Goal: Transaction & Acquisition: Download file/media

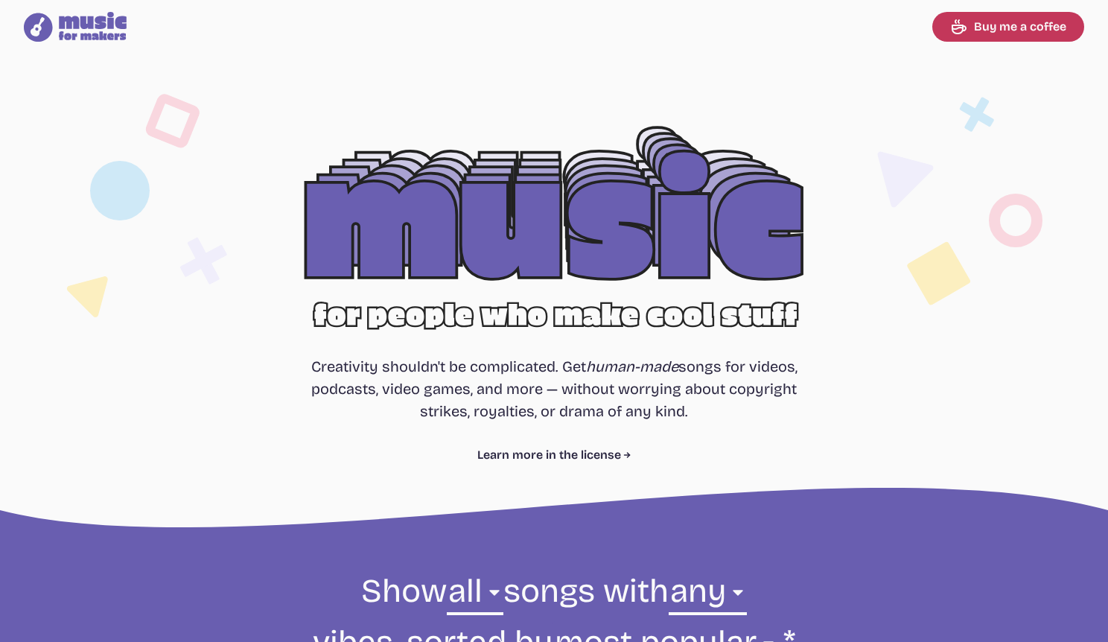
select select "most popular"
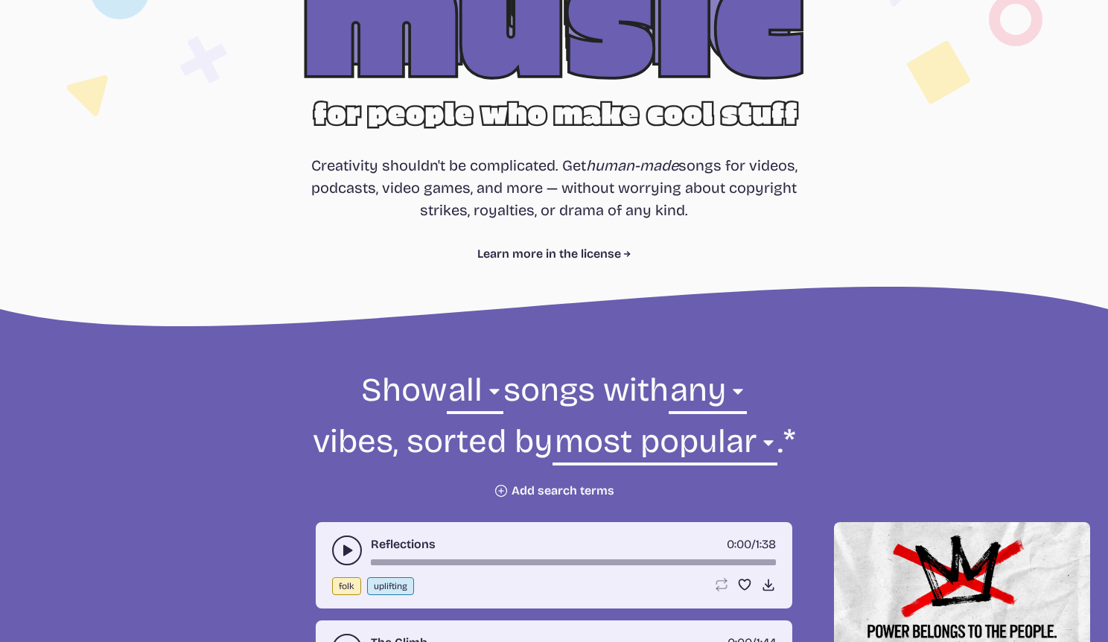
scroll to position [364, 0]
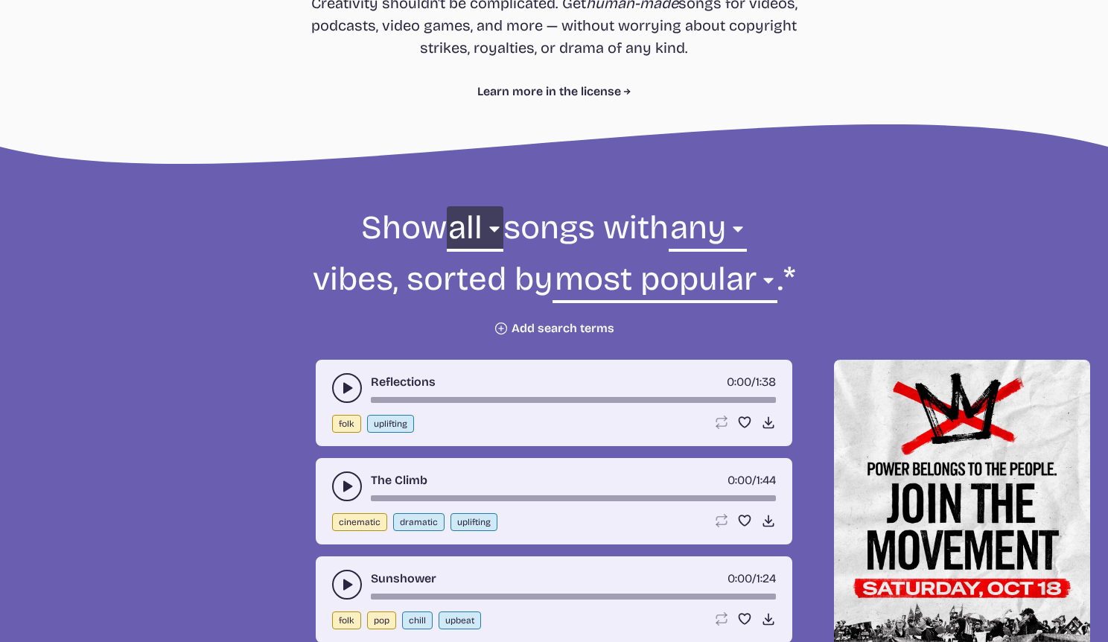
select select "rock"
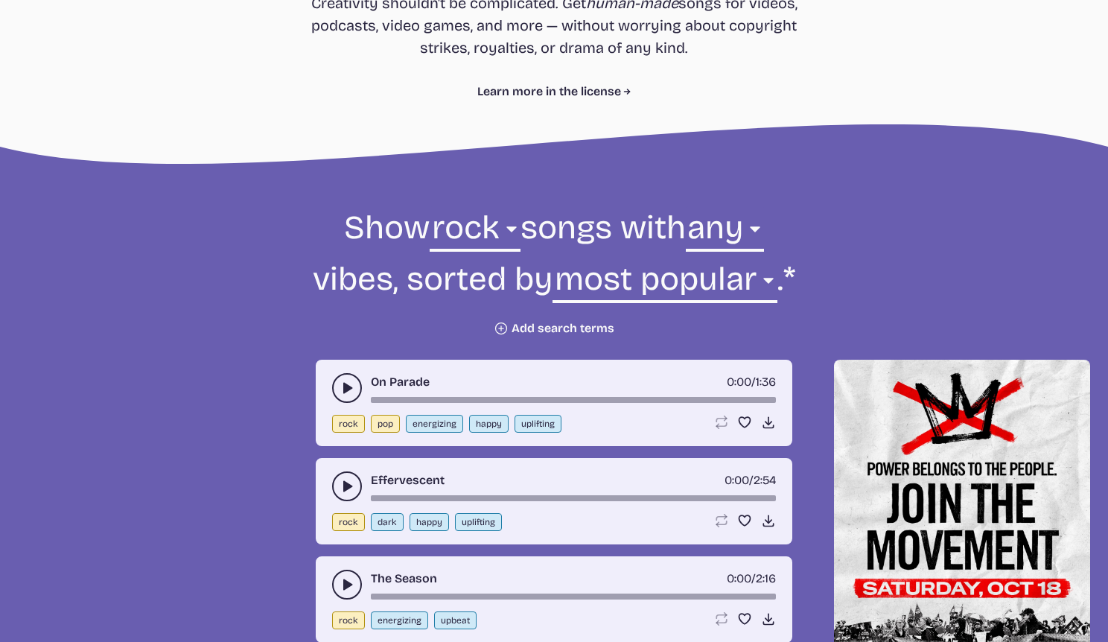
click at [346, 387] on use "play-pause toggle" at bounding box center [347, 388] width 15 height 15
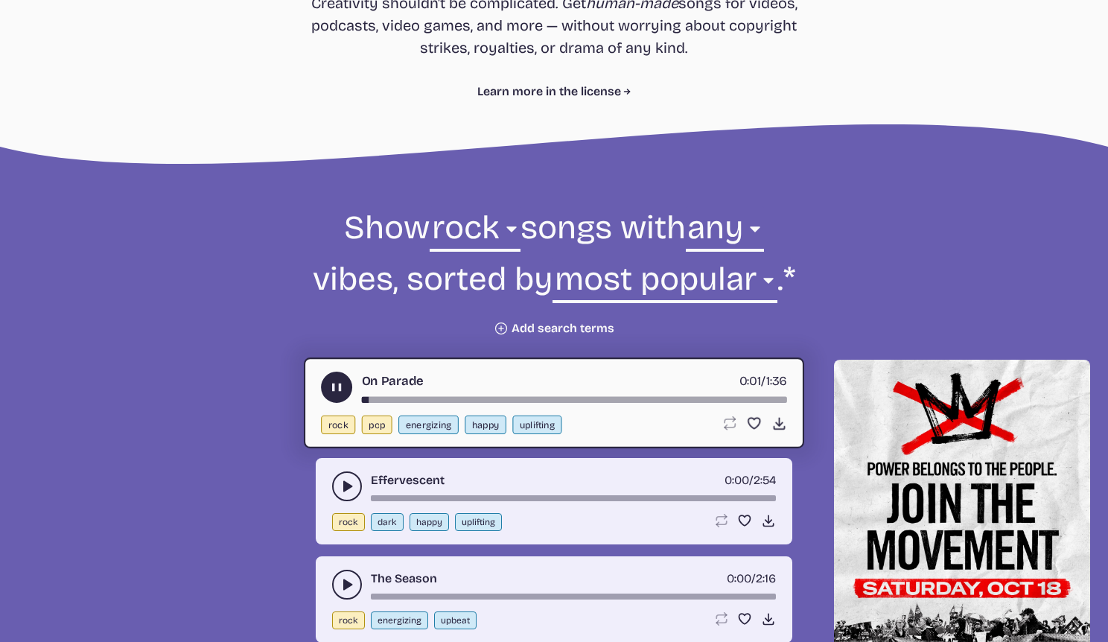
click at [332, 482] on div "Effervescent 0:00 / 2:54 rock dark happy uplifting Loop song Loop this song. Fa…" at bounding box center [554, 501] width 477 height 86
click at [339, 482] on button "play-pause toggle" at bounding box center [347, 487] width 30 height 30
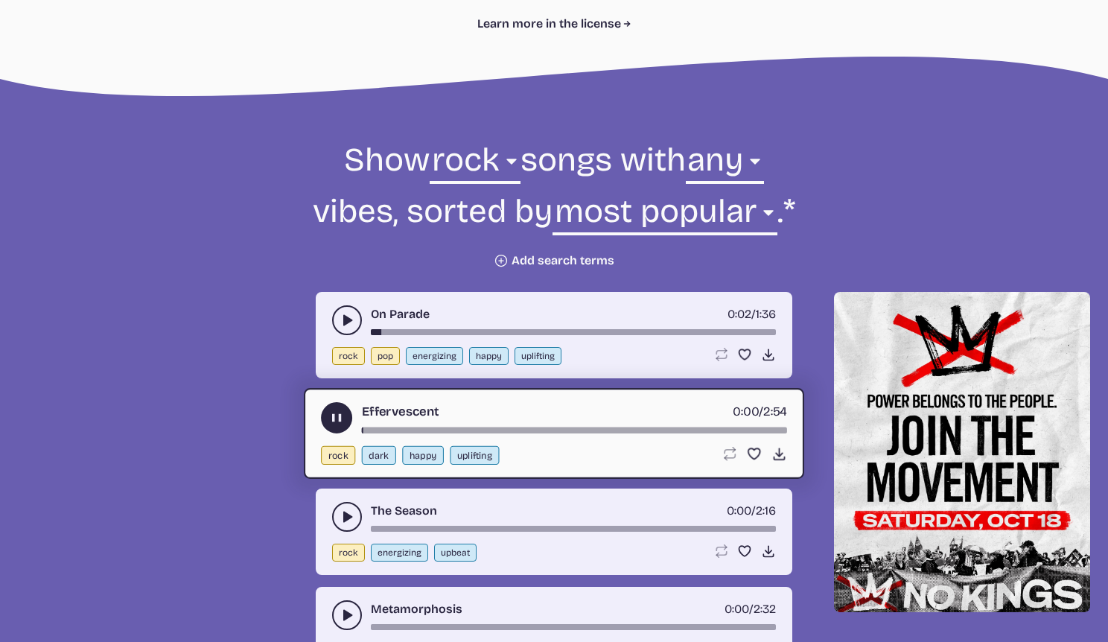
scroll to position [539, 0]
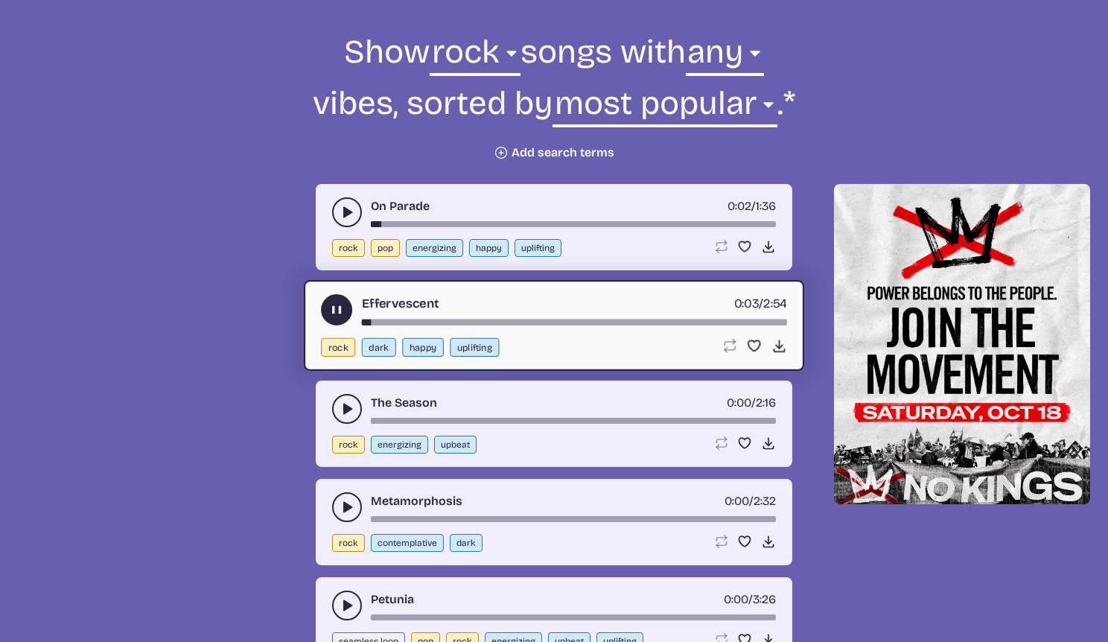
click at [402, 320] on div "song-time-bar" at bounding box center [574, 323] width 425 height 6
click at [342, 403] on icon "play-pause toggle" at bounding box center [347, 409] width 15 height 15
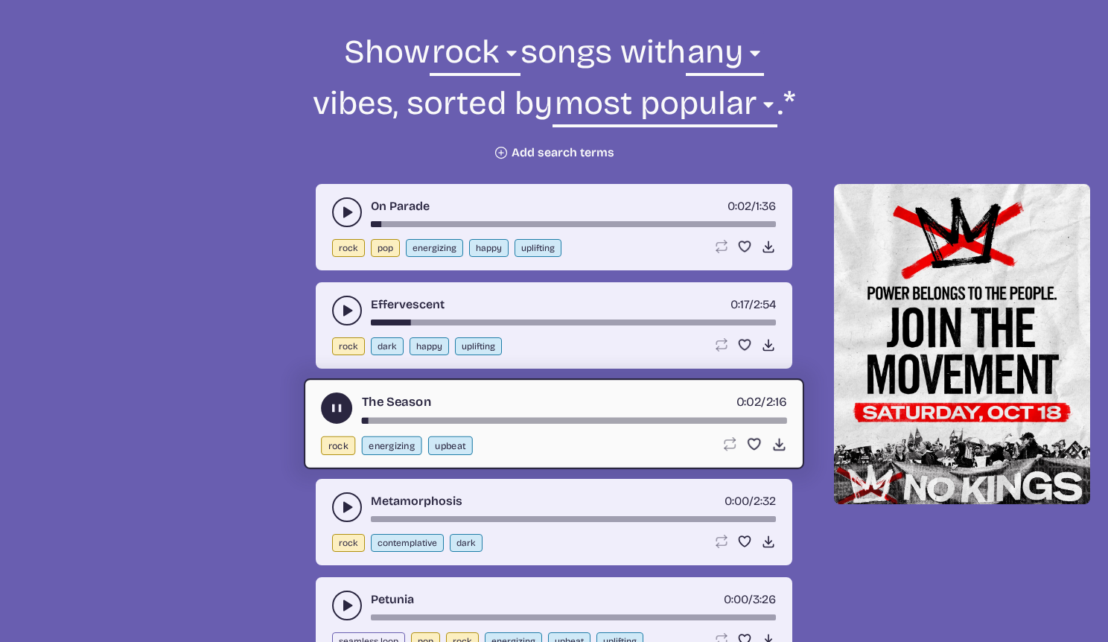
click at [399, 410] on link "The Season" at bounding box center [396, 402] width 69 height 19
click at [521, 326] on div "song-time-bar" at bounding box center [573, 323] width 405 height 6
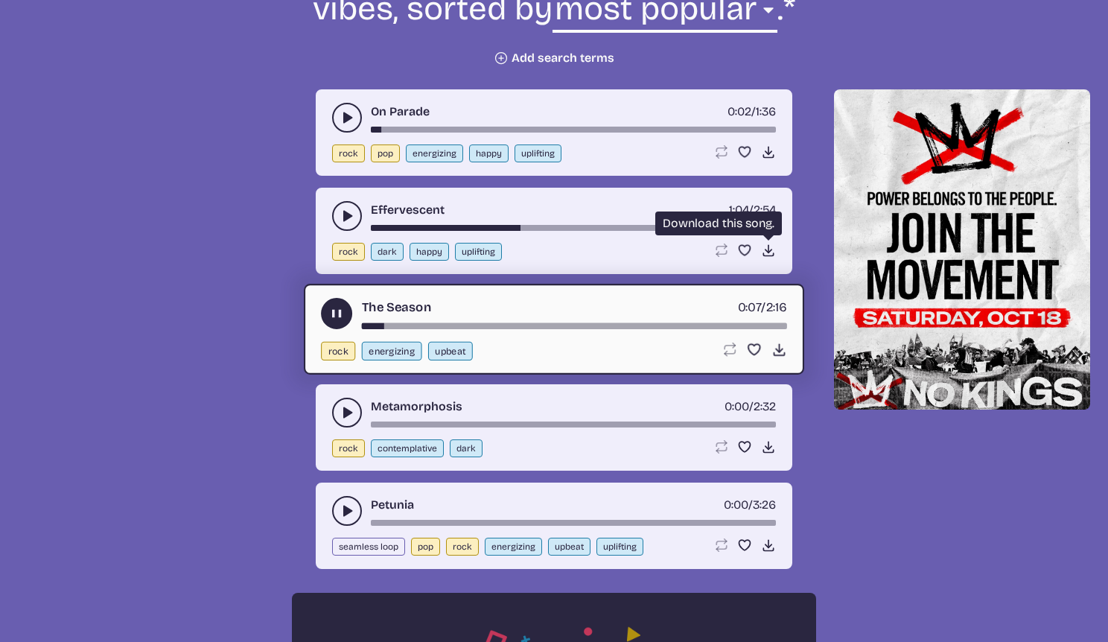
click at [770, 258] on icon "Download song" at bounding box center [768, 250] width 15 height 15
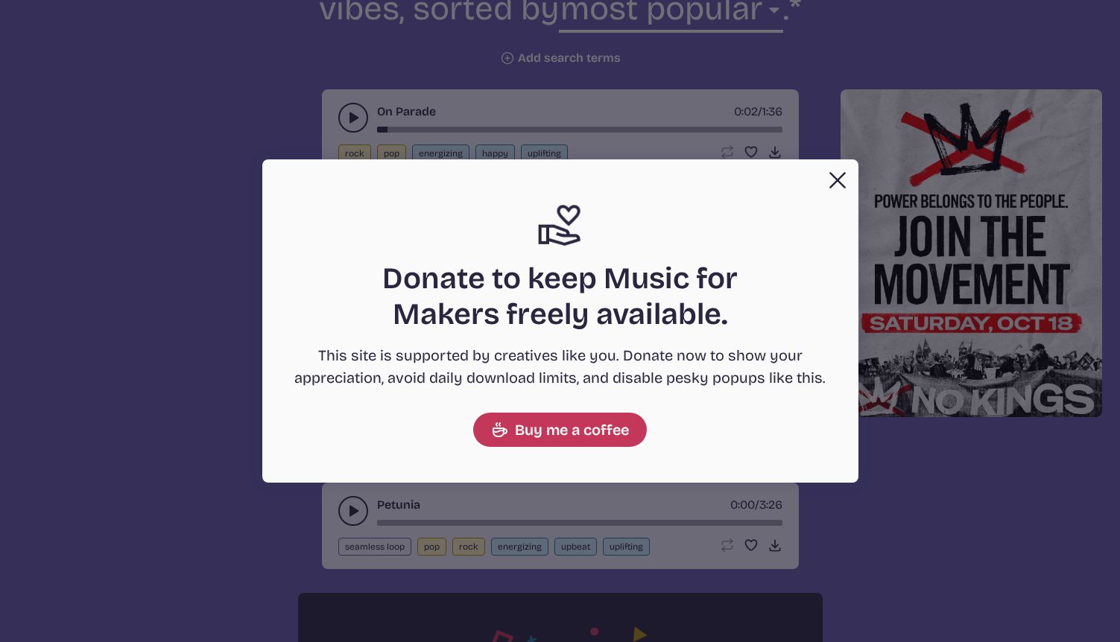
drag, startPoint x: 841, startPoint y: 180, endPoint x: 832, endPoint y: 188, distance: 12.6
click at [832, 188] on button "Close" at bounding box center [837, 180] width 30 height 30
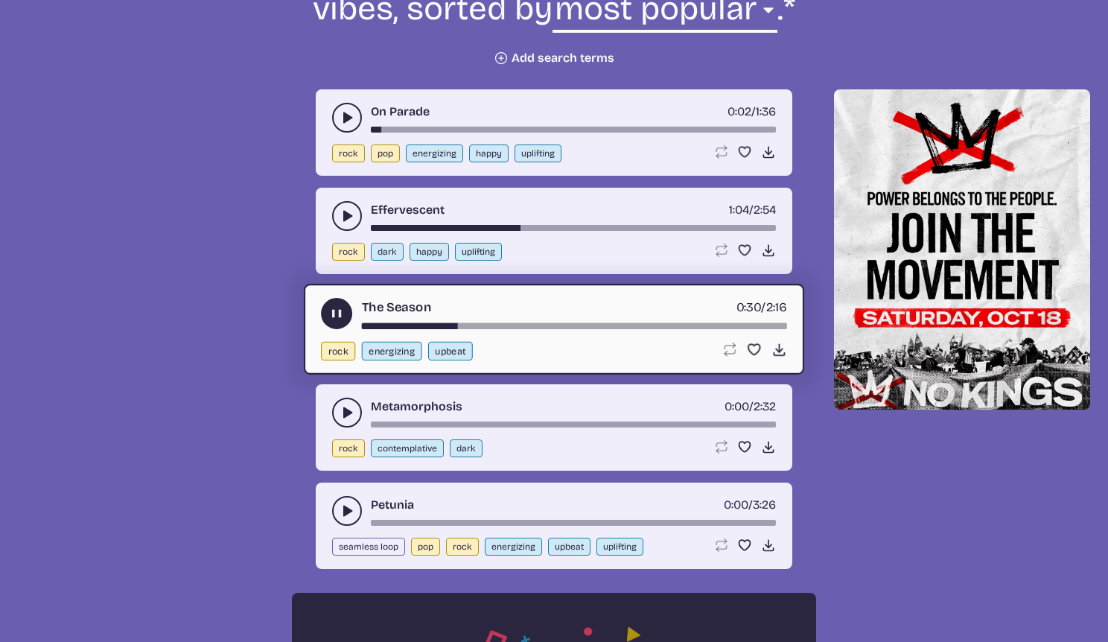
click at [337, 329] on button "play-pause toggle" at bounding box center [336, 313] width 31 height 31
